Goal: Check status

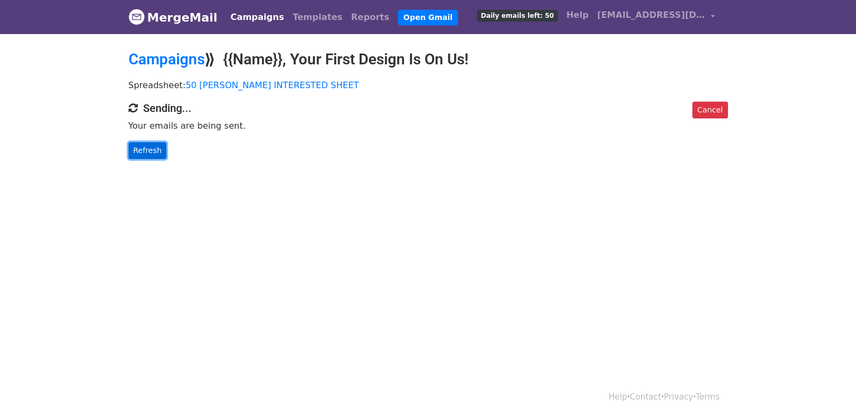
click at [156, 148] on link "Refresh" at bounding box center [148, 150] width 38 height 17
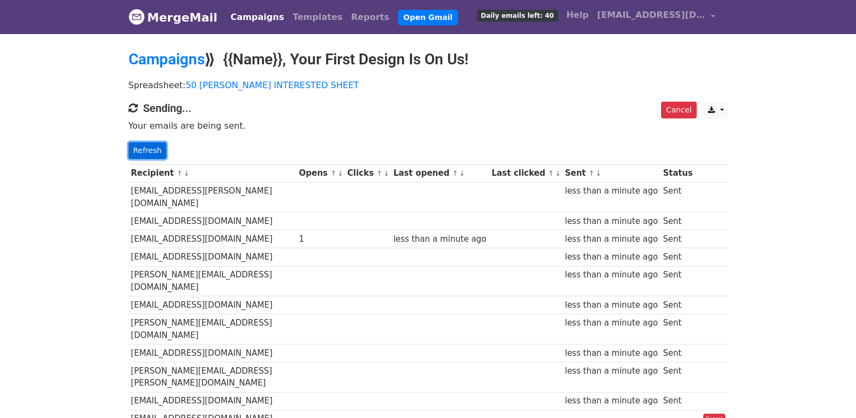
click at [138, 149] on link "Refresh" at bounding box center [148, 150] width 38 height 17
click at [160, 146] on link "Refresh" at bounding box center [148, 150] width 38 height 17
click at [147, 154] on link "Refresh" at bounding box center [148, 150] width 38 height 17
